Goal: Find contact information: Find contact information

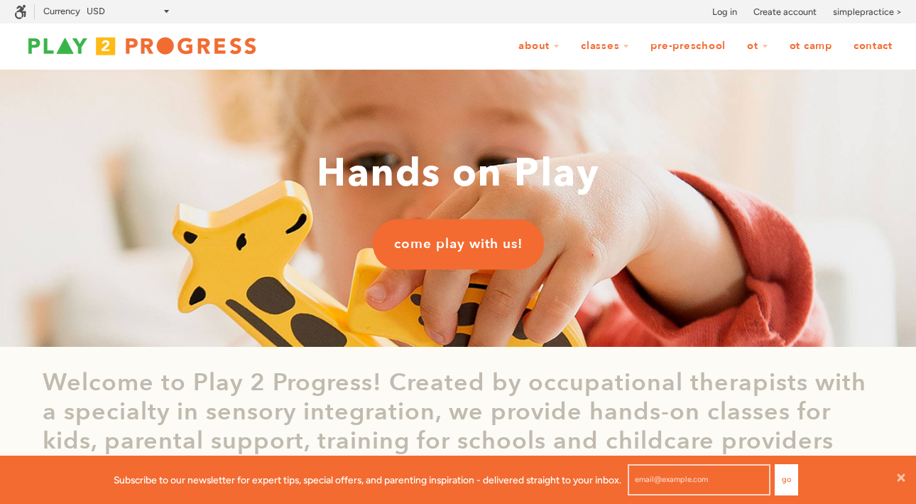
scroll to position [1, 1]
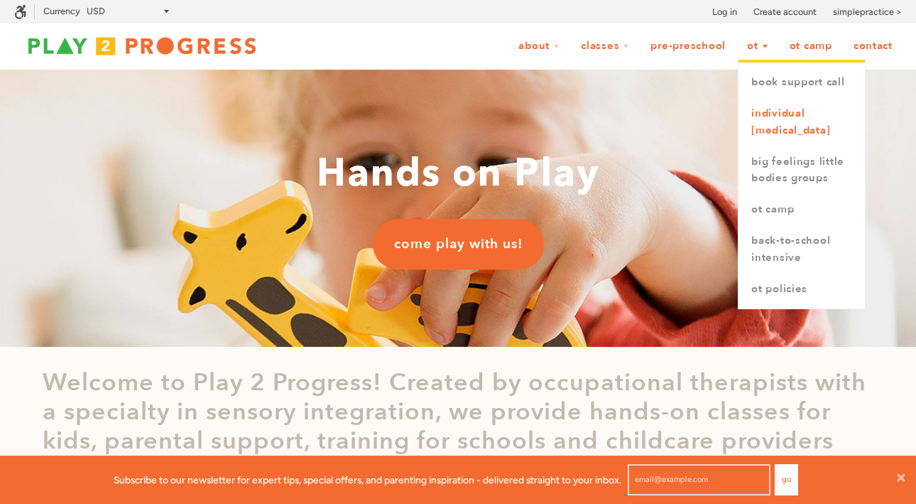
click at [767, 131] on link "Individual [MEDICAL_DATA]" at bounding box center [802, 122] width 126 height 48
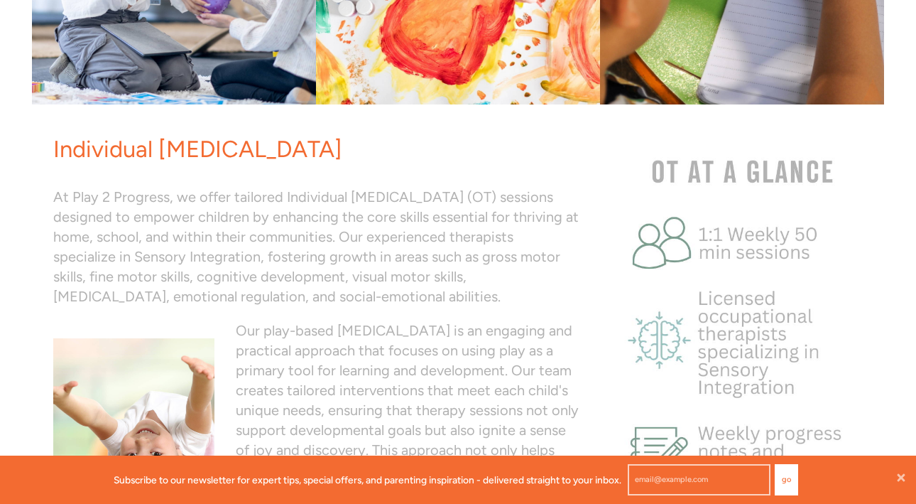
scroll to position [274, 0]
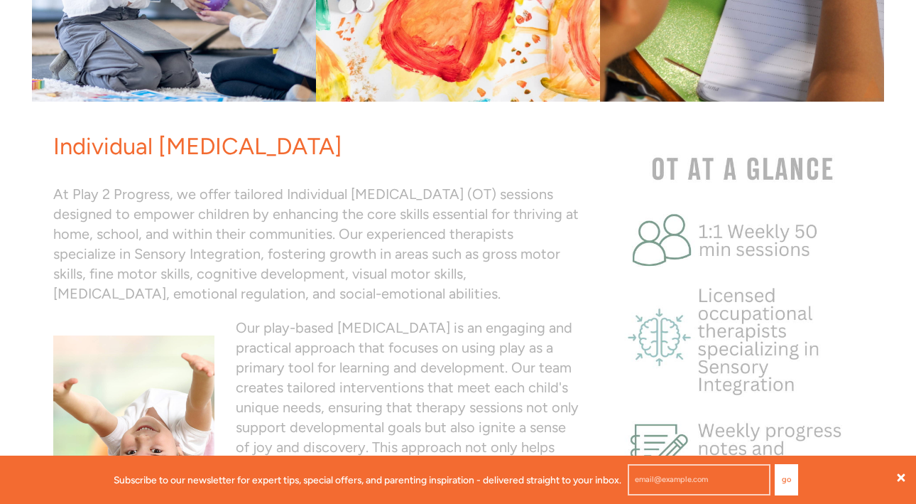
click at [899, 477] on icon at bounding box center [902, 477] width 8 height 8
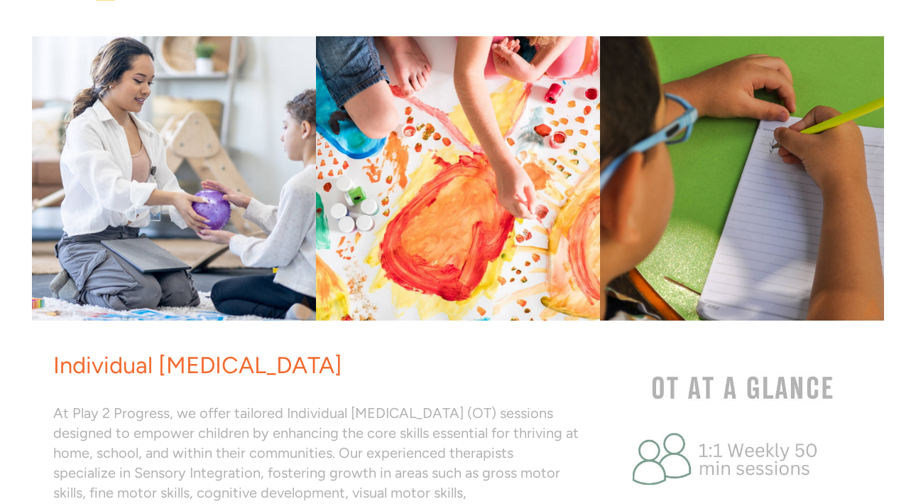
scroll to position [0, 0]
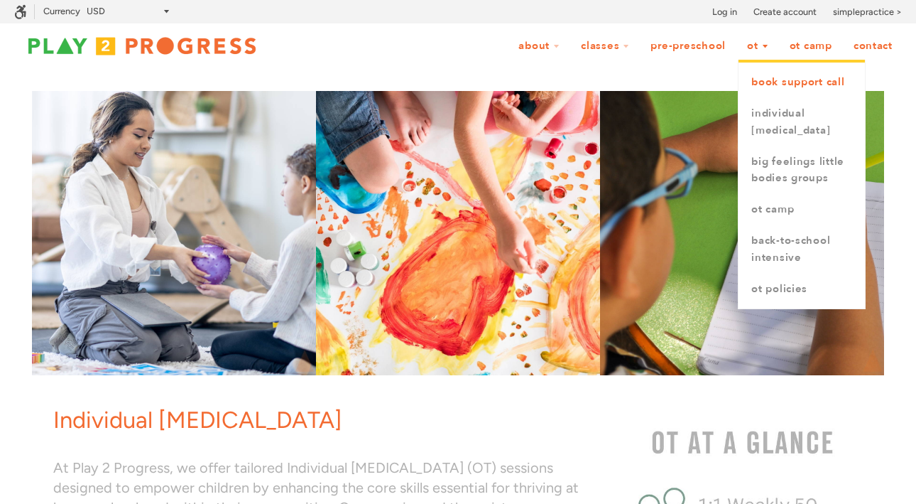
click at [776, 81] on link "book support call" at bounding box center [802, 82] width 126 height 31
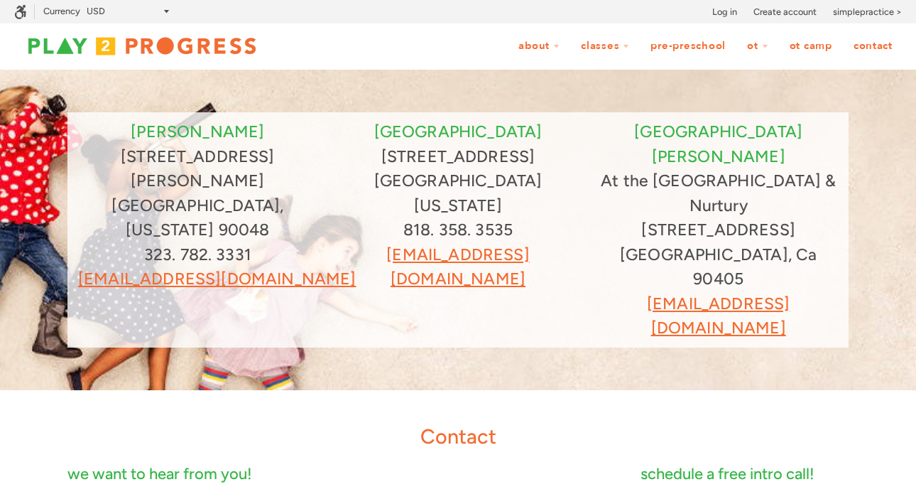
scroll to position [1, 1]
drag, startPoint x: 299, startPoint y: 234, endPoint x: 73, endPoint y: 234, distance: 225.9
click at [73, 234] on div "[PERSON_NAME] [STREET_ADDRESS][PERSON_NAME][US_STATE]. 782. 3331 [EMAIL_ADDRESS…" at bounding box center [197, 205] width 261 height 172
copy nobr "[EMAIL_ADDRESS][DOMAIN_NAME]"
